Goal: Find specific page/section

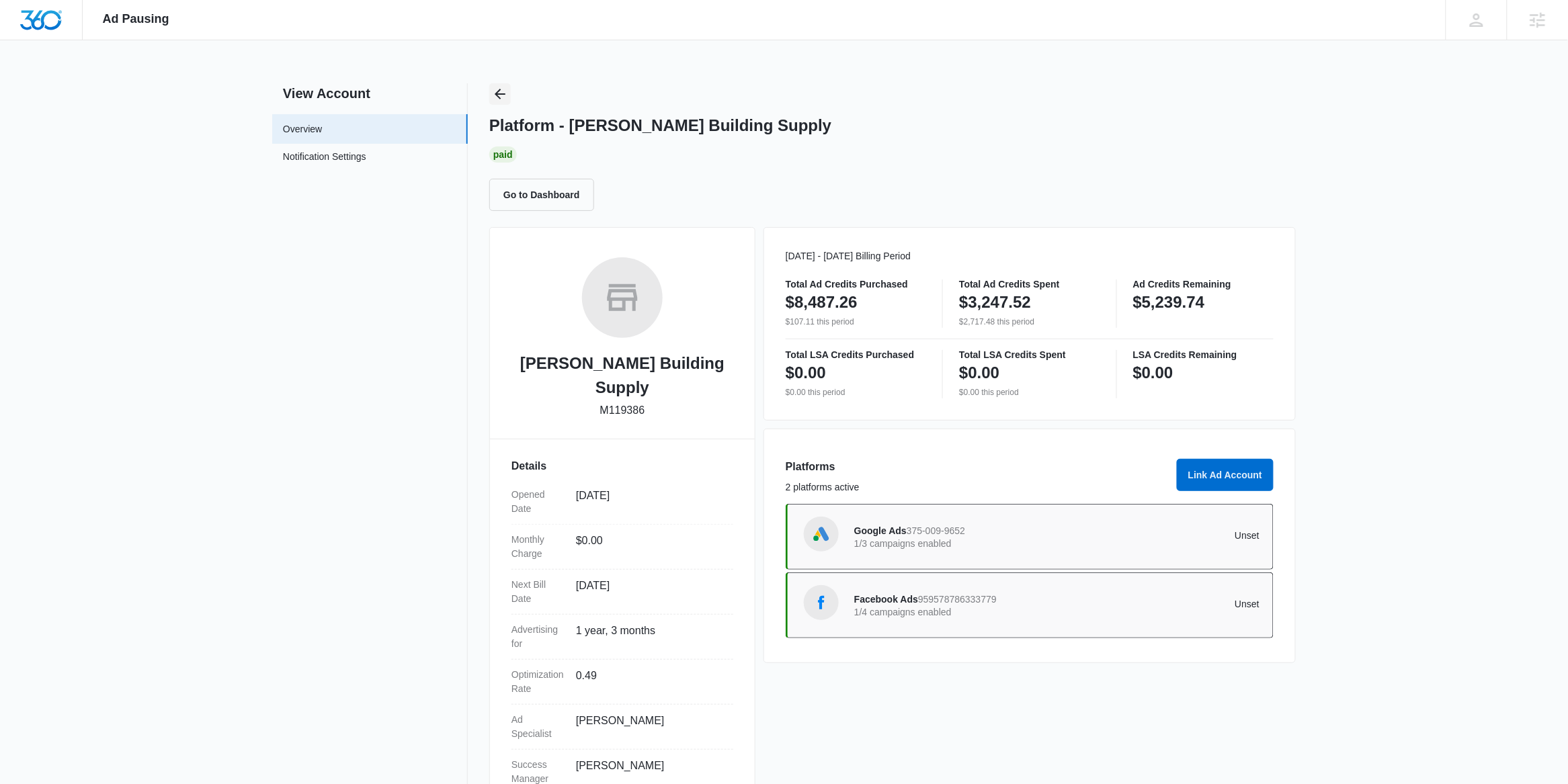
click at [504, 87] on icon "Back" at bounding box center [500, 94] width 16 height 16
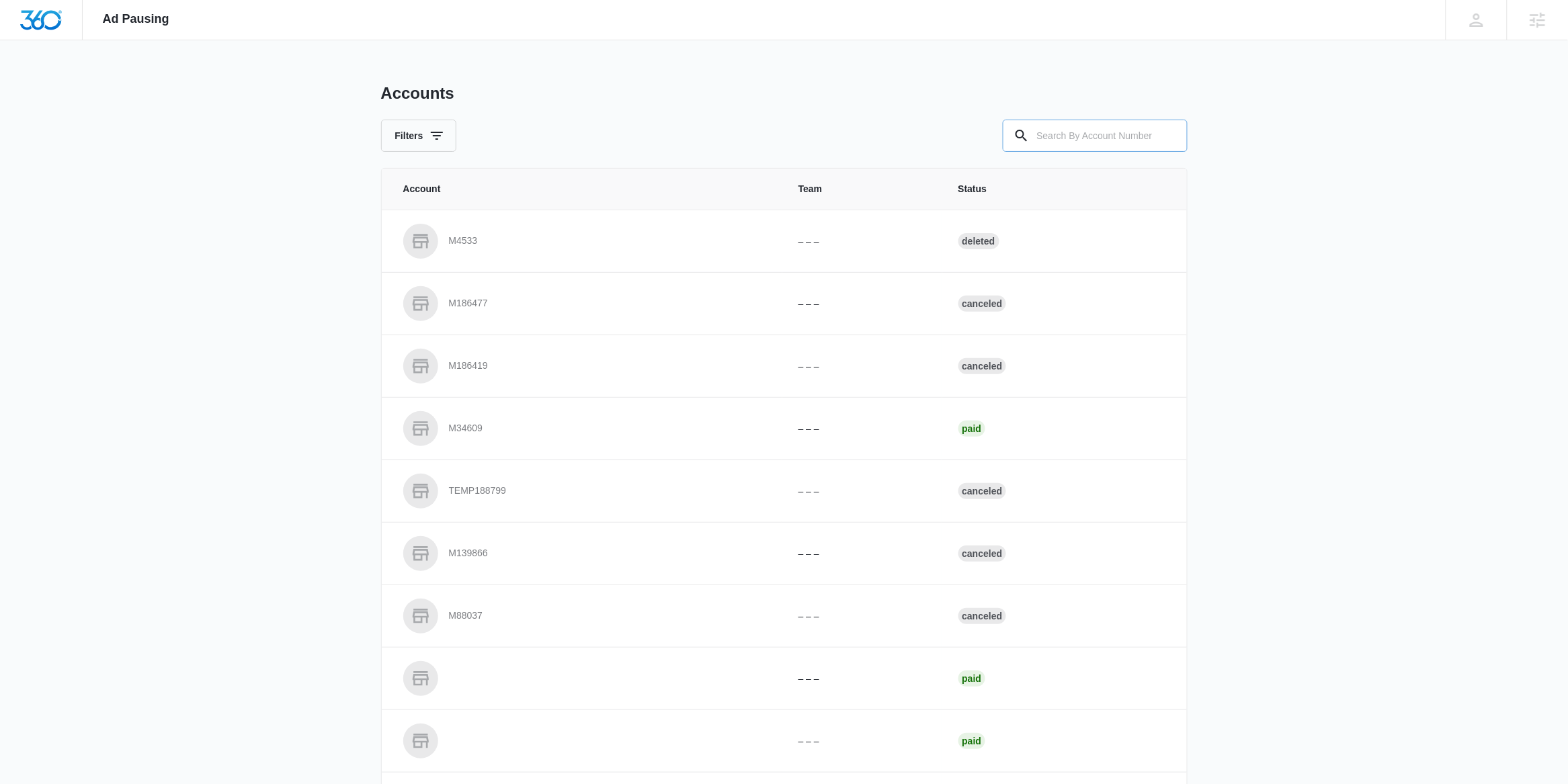
click at [1134, 141] on input "text" at bounding box center [1095, 135] width 185 height 32
click at [1122, 140] on input "text" at bounding box center [1095, 135] width 185 height 32
paste input "M329947"
type input "M329947"
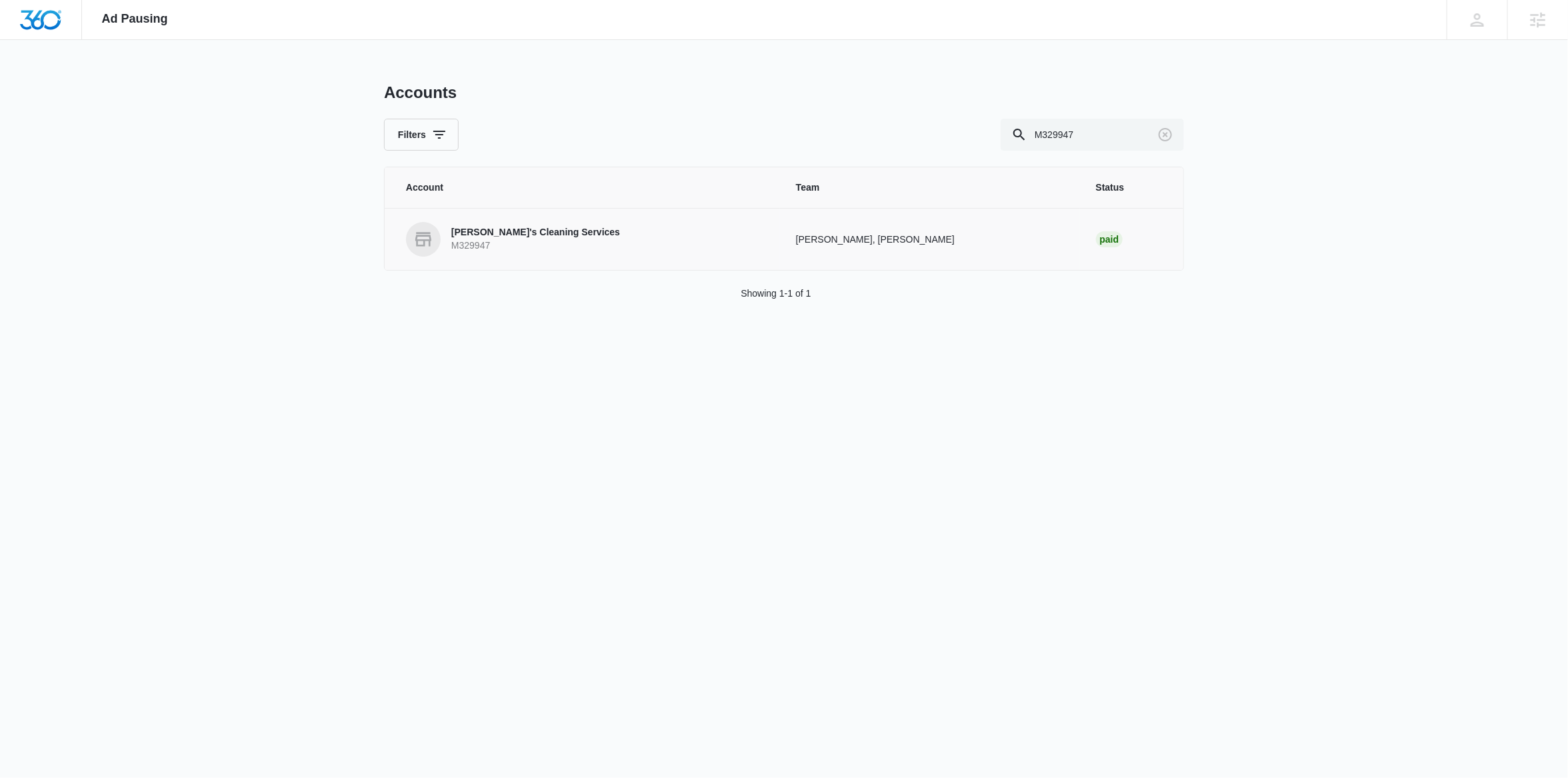
click at [521, 246] on p "M329947" at bounding box center [535, 246] width 169 height 13
